Goal: Find specific page/section: Find specific page/section

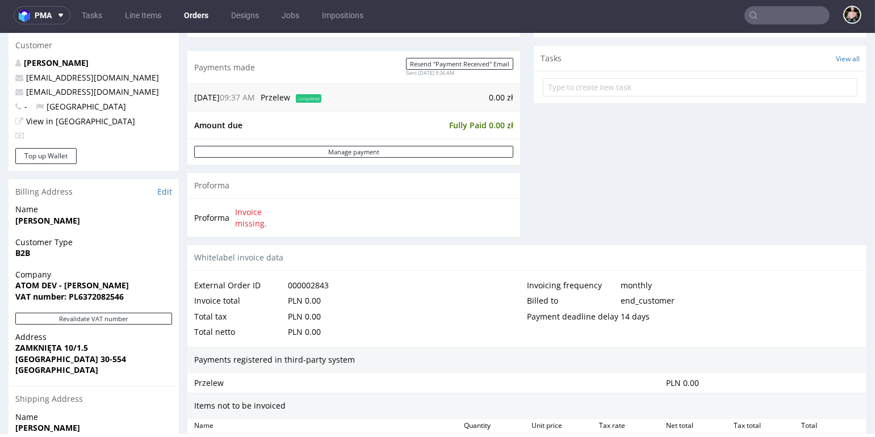
scroll to position [393, 0]
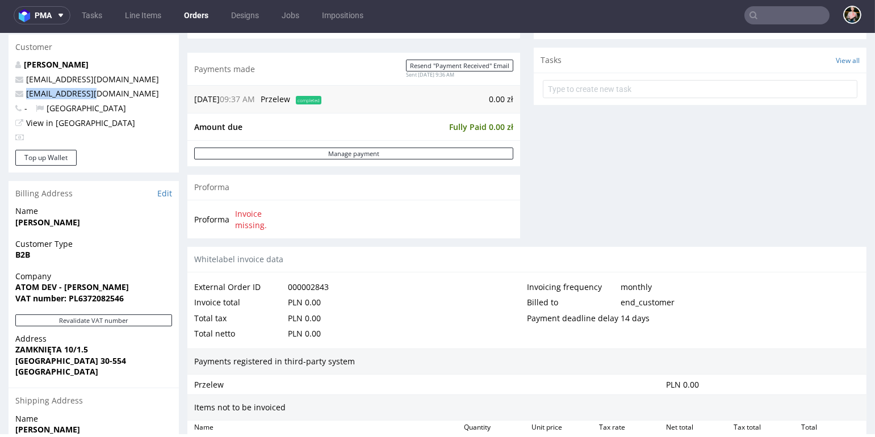
drag, startPoint x: 103, startPoint y: 93, endPoint x: 25, endPoint y: 97, distance: 78.4
click at [25, 97] on p "[EMAIL_ADDRESS][DOMAIN_NAME]" at bounding box center [93, 93] width 157 height 11
copy link "[EMAIL_ADDRESS][DOMAIN_NAME]"
click at [770, 12] on input "text" at bounding box center [786, 15] width 85 height 18
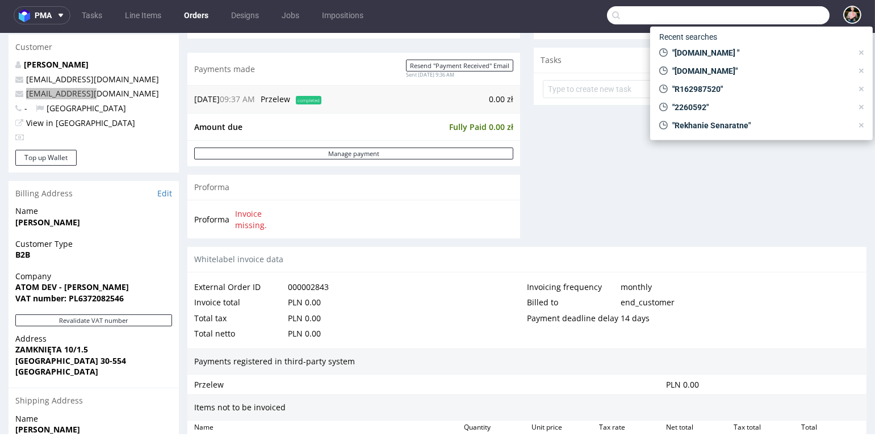
paste input "[EMAIL_ADDRESS][DOMAIN_NAME]"
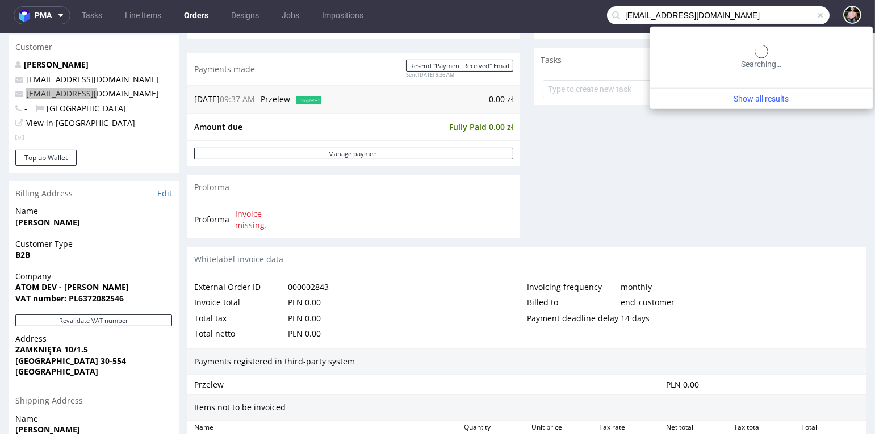
type input "[EMAIL_ADDRESS][DOMAIN_NAME]"
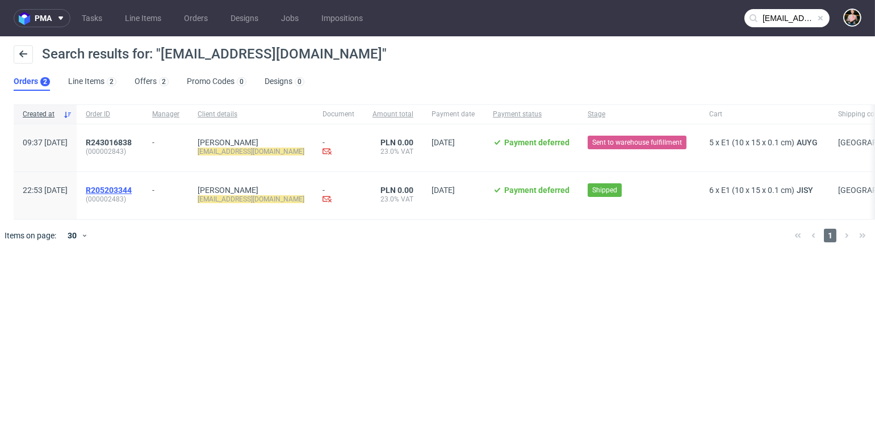
click at [132, 188] on span "R205203344" at bounding box center [109, 190] width 46 height 9
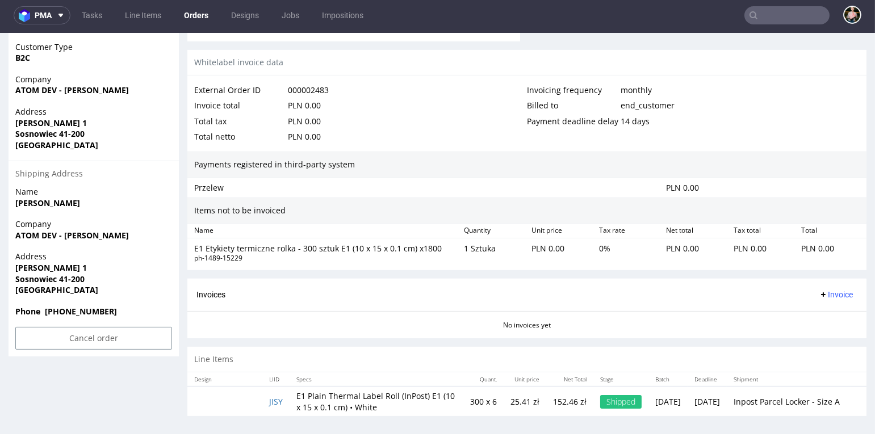
scroll to position [601, 0]
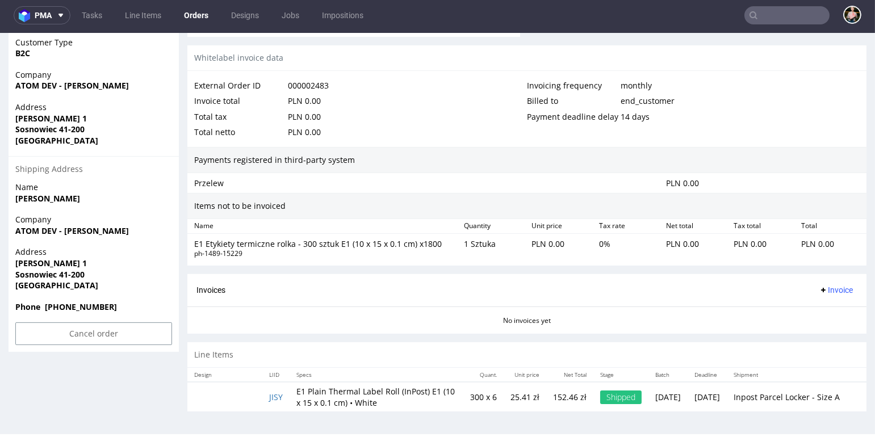
type input "[EMAIL_ADDRESS][DOMAIN_NAME]"
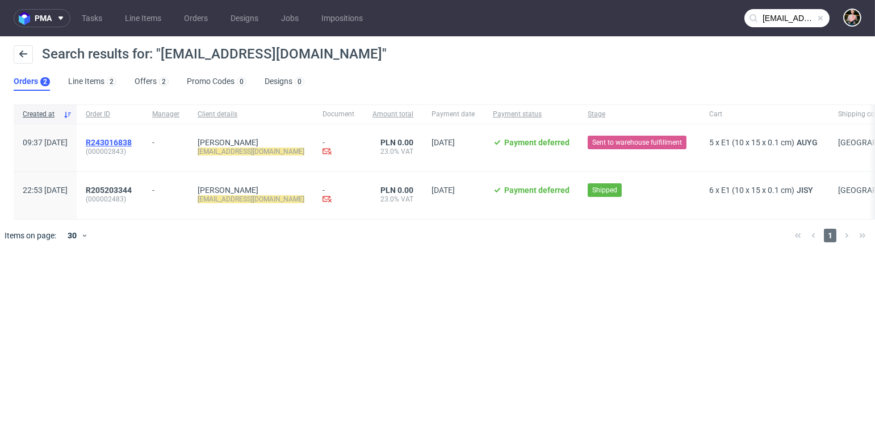
click at [132, 139] on span "R243016838" at bounding box center [109, 142] width 46 height 9
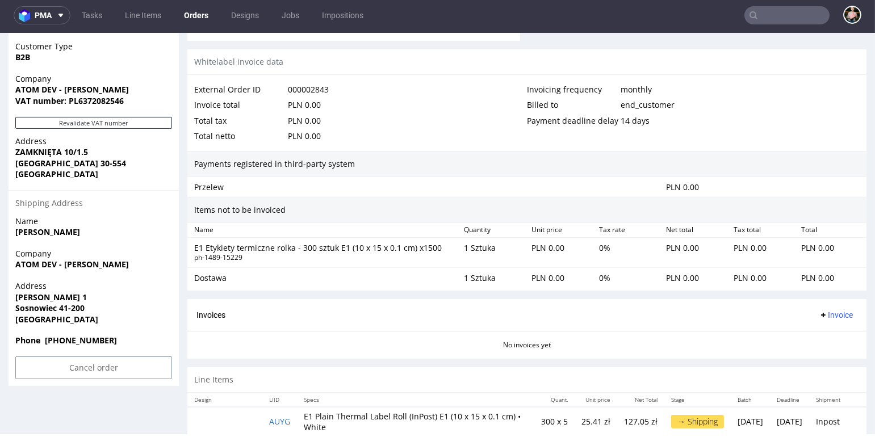
scroll to position [610, 0]
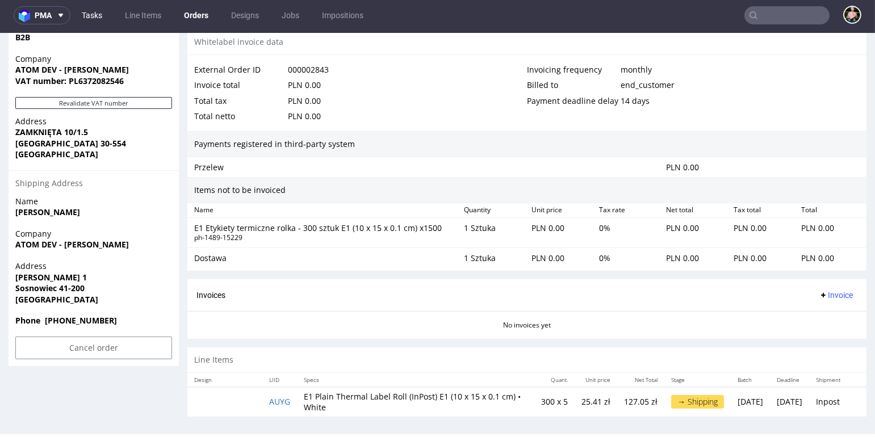
type input "[EMAIL_ADDRESS][DOMAIN_NAME]"
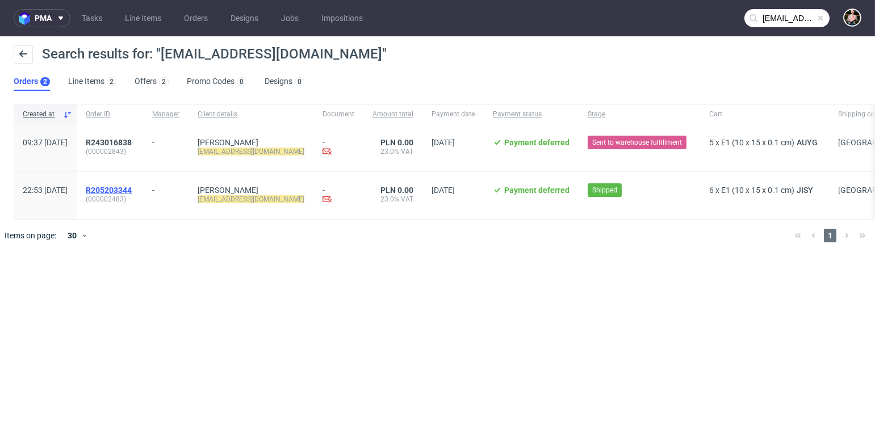
click at [132, 188] on span "R205203344" at bounding box center [109, 190] width 46 height 9
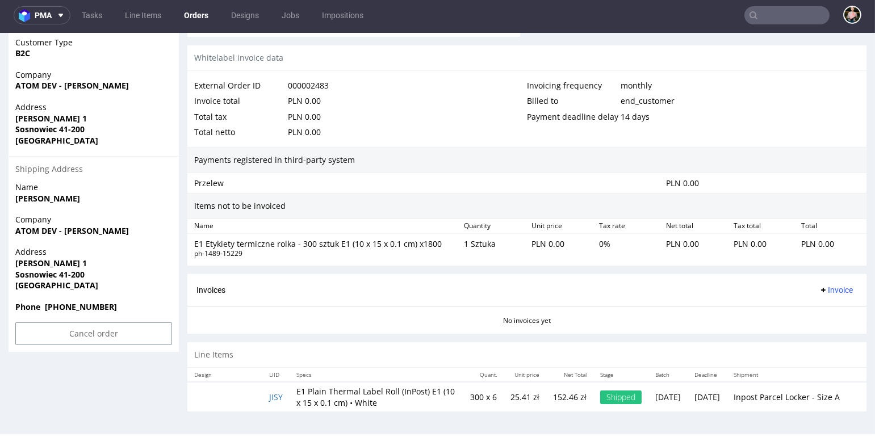
scroll to position [591, 0]
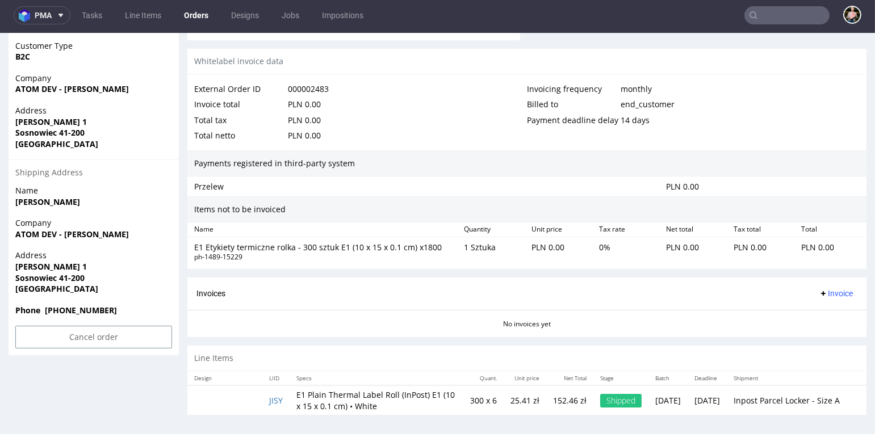
type input "[EMAIL_ADDRESS][DOMAIN_NAME]"
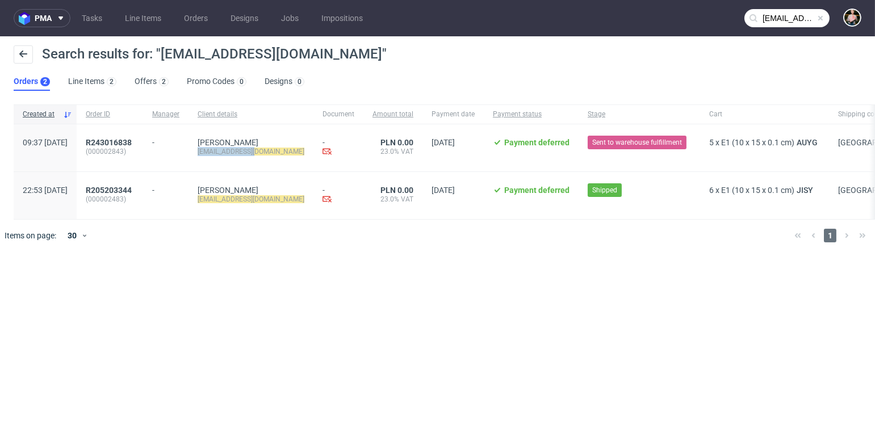
drag, startPoint x: 292, startPoint y: 152, endPoint x: 228, endPoint y: 151, distance: 64.2
click at [228, 151] on div "[PERSON_NAME] [PERSON_NAME][EMAIL_ADDRESS][DOMAIN_NAME]" at bounding box center [250, 147] width 125 height 47
copy mark "[EMAIL_ADDRESS][DOMAIN_NAME]"
click at [379, 294] on div "pma Tasks Line Items Orders Designs Jobs Impositions [EMAIL_ADDRESS][DOMAIN_NAM…" at bounding box center [437, 218] width 875 height 437
click at [132, 139] on span "R243016838" at bounding box center [109, 142] width 46 height 9
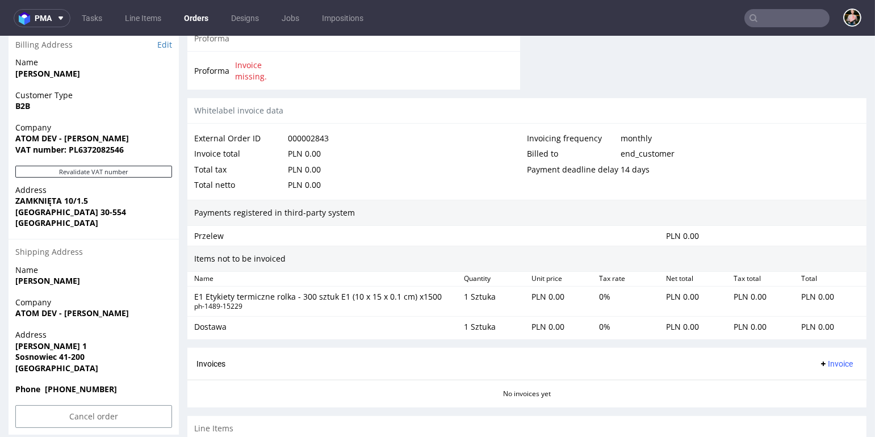
scroll to position [544, 0]
